Goal: Task Accomplishment & Management: Complete application form

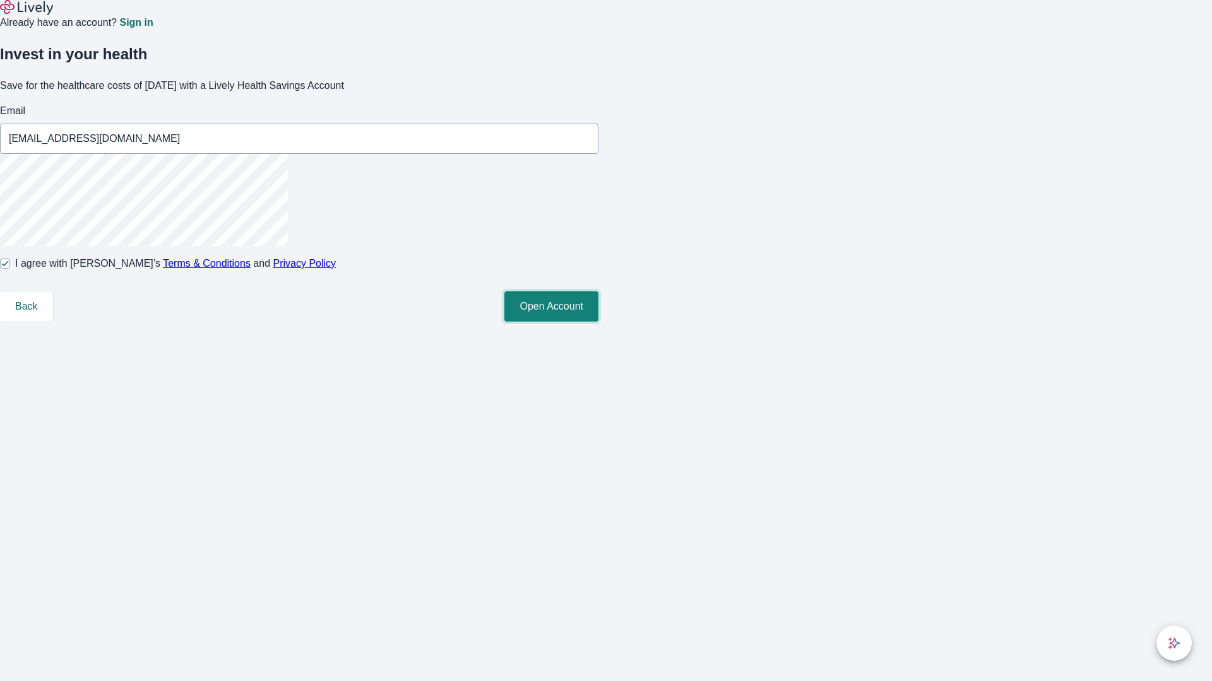
click at [598, 322] on button "Open Account" at bounding box center [551, 307] width 94 height 30
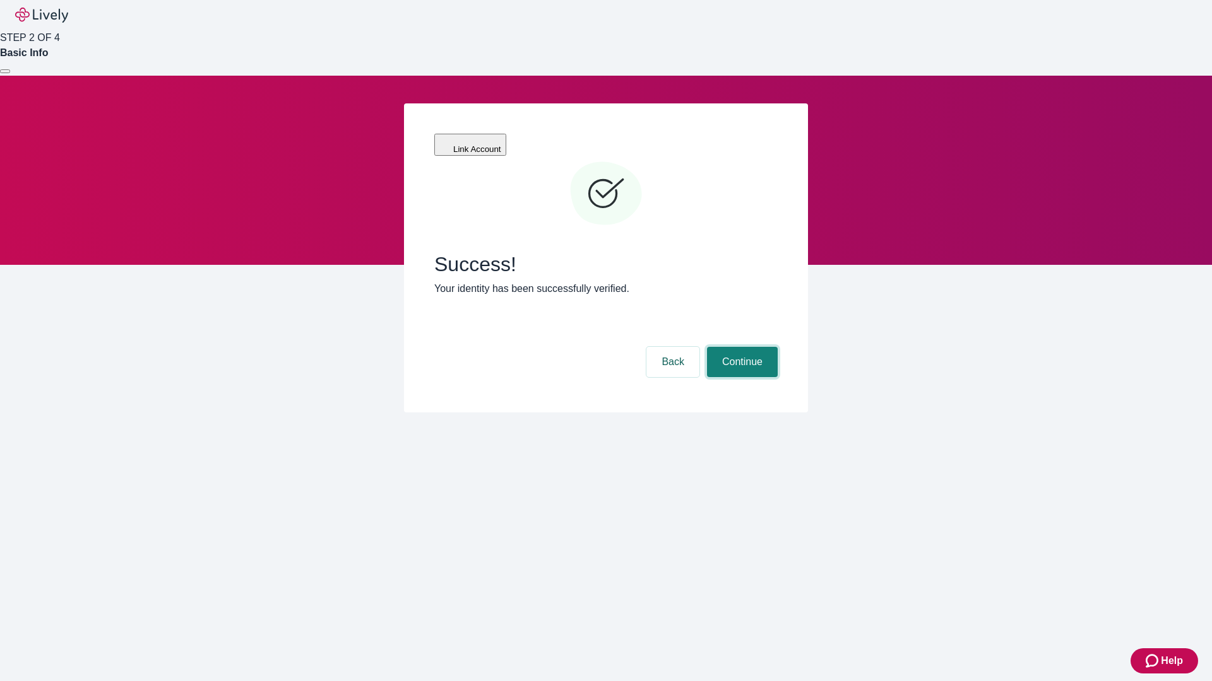
click at [740, 347] on button "Continue" at bounding box center [742, 362] width 71 height 30
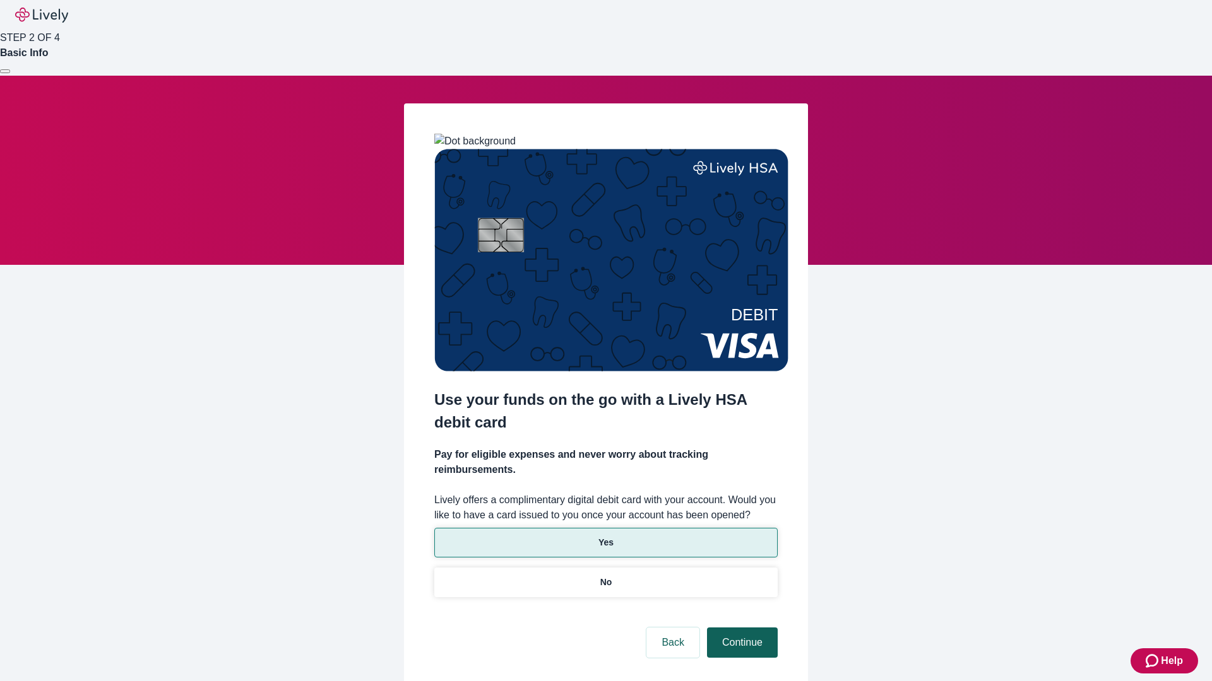
click at [605, 536] on p "Yes" at bounding box center [605, 542] width 15 height 13
click at [740, 628] on button "Continue" at bounding box center [742, 643] width 71 height 30
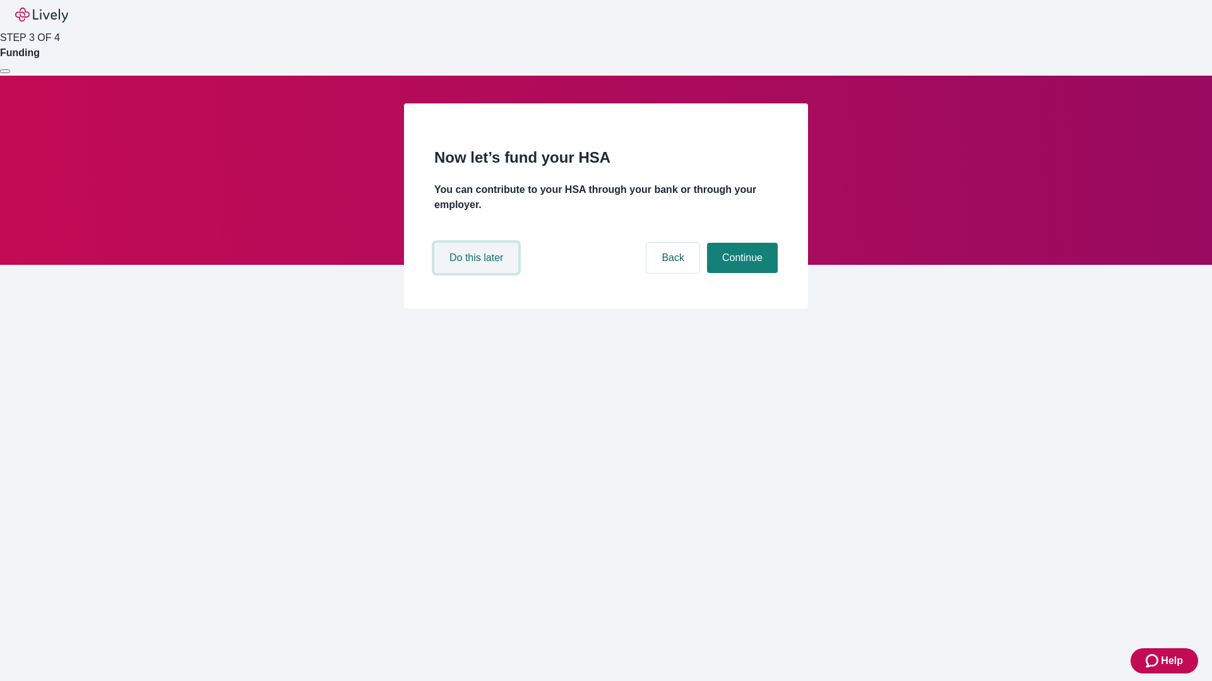
click at [478, 273] on button "Do this later" at bounding box center [476, 258] width 84 height 30
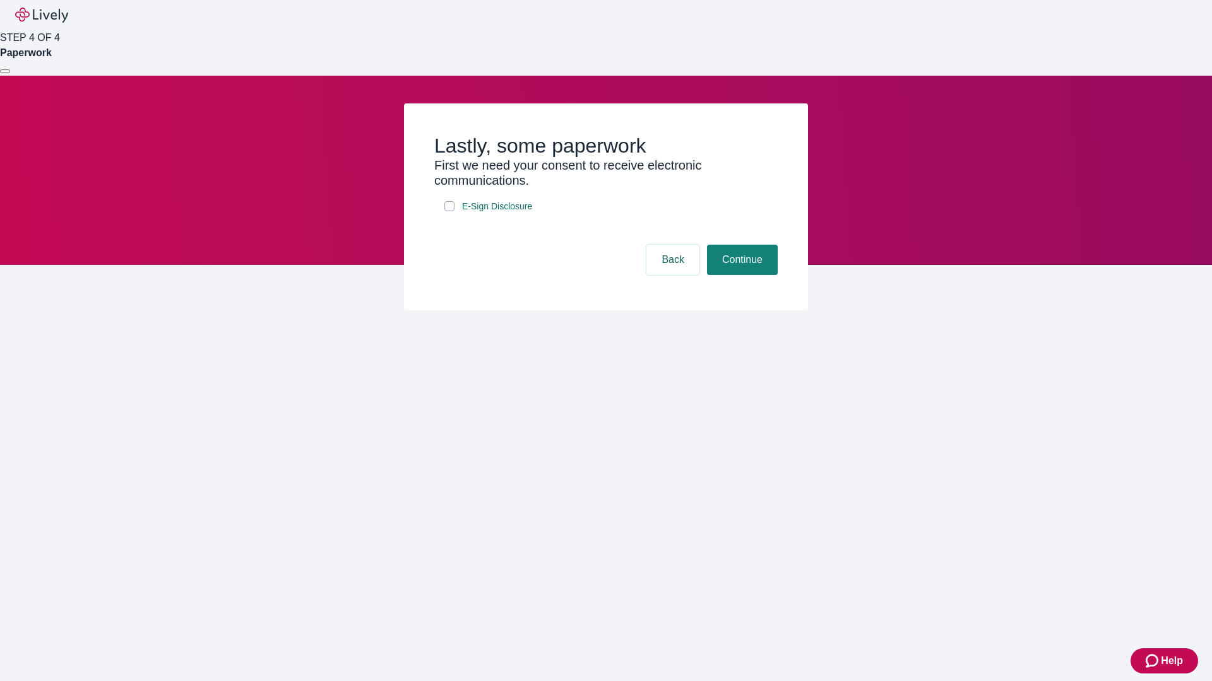
click at [449, 211] on input "E-Sign Disclosure" at bounding box center [449, 206] width 10 height 10
checkbox input "true"
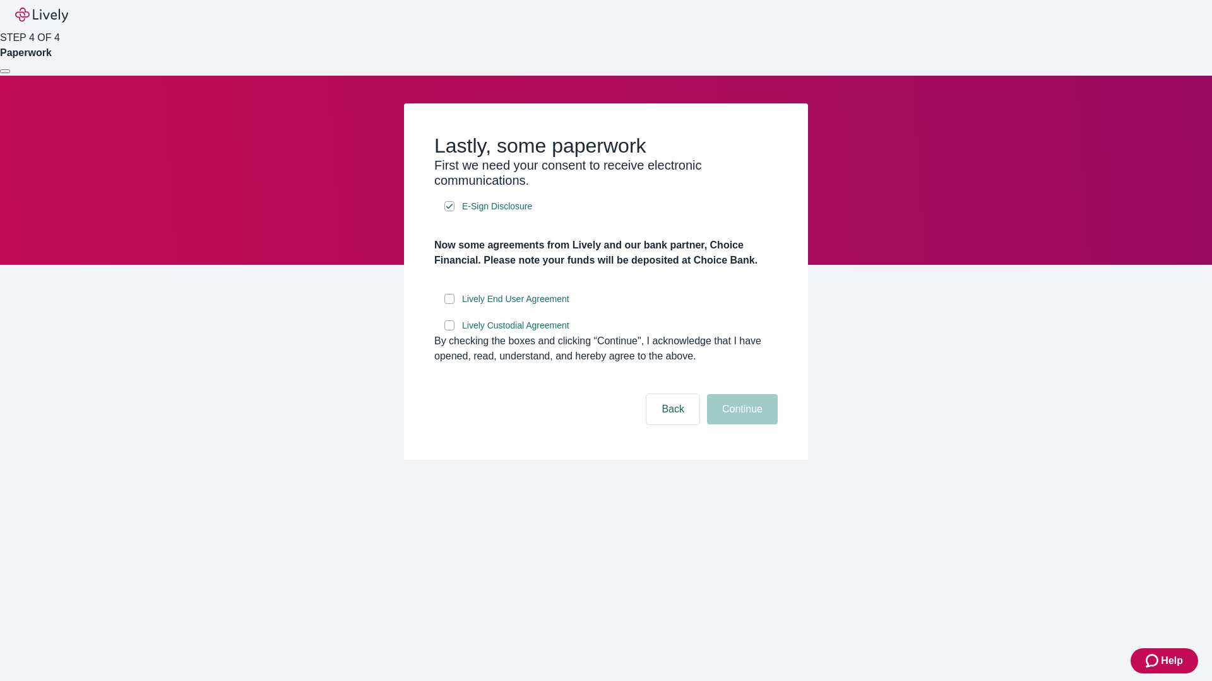
click at [449, 304] on input "Lively End User Agreement" at bounding box center [449, 299] width 10 height 10
checkbox input "true"
click at [449, 331] on input "Lively Custodial Agreement" at bounding box center [449, 326] width 10 height 10
checkbox input "true"
click at [740, 425] on button "Continue" at bounding box center [742, 409] width 71 height 30
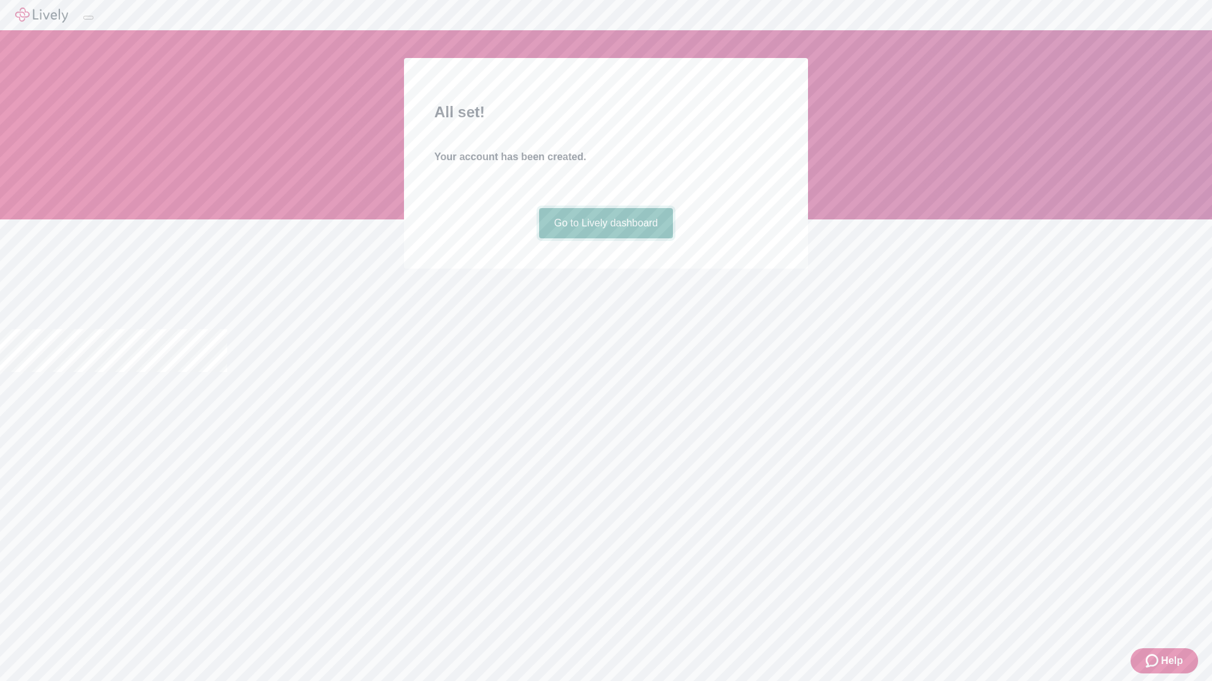
click at [605, 239] on link "Go to Lively dashboard" at bounding box center [606, 223] width 134 height 30
